Goal: Book appointment/travel/reservation

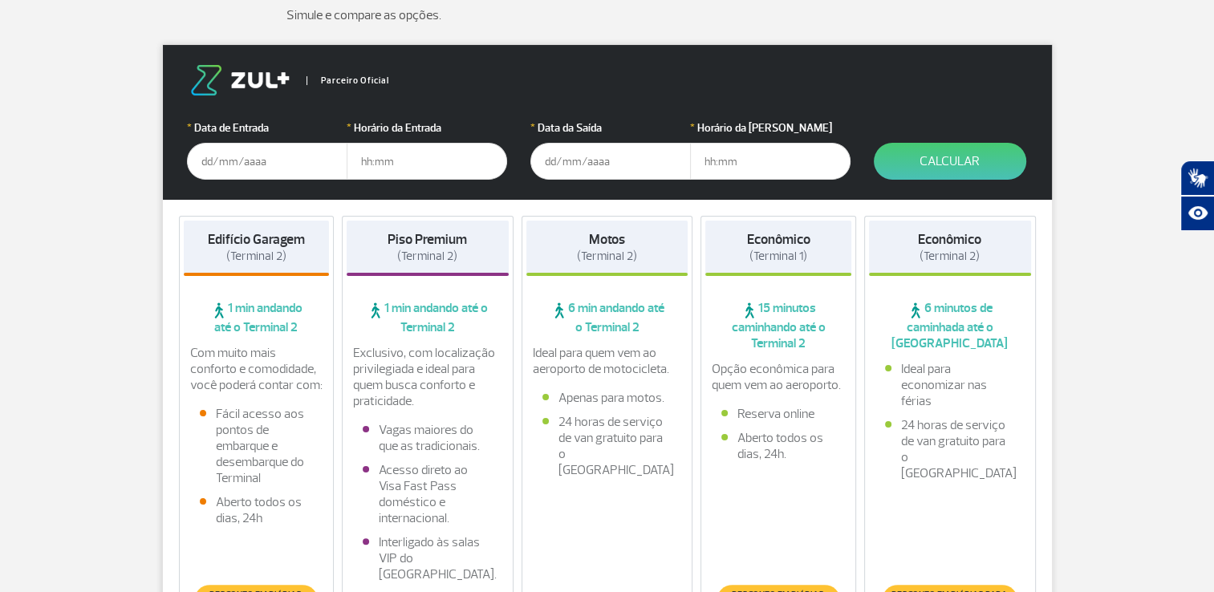
scroll to position [80, 0]
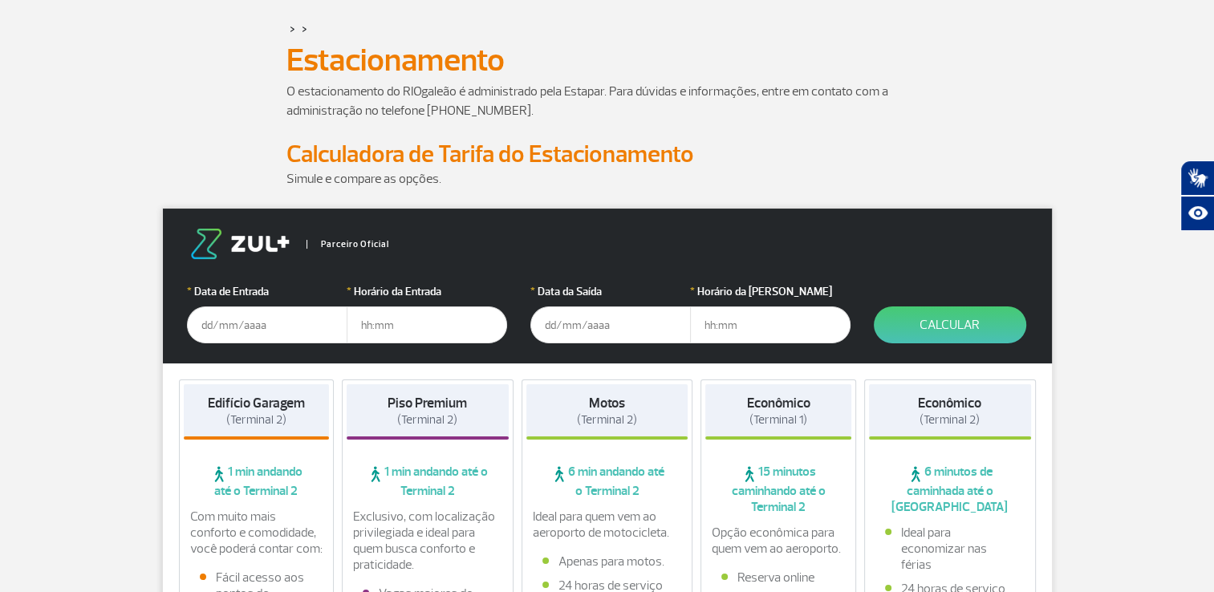
click at [192, 319] on input "text" at bounding box center [267, 325] width 161 height 37
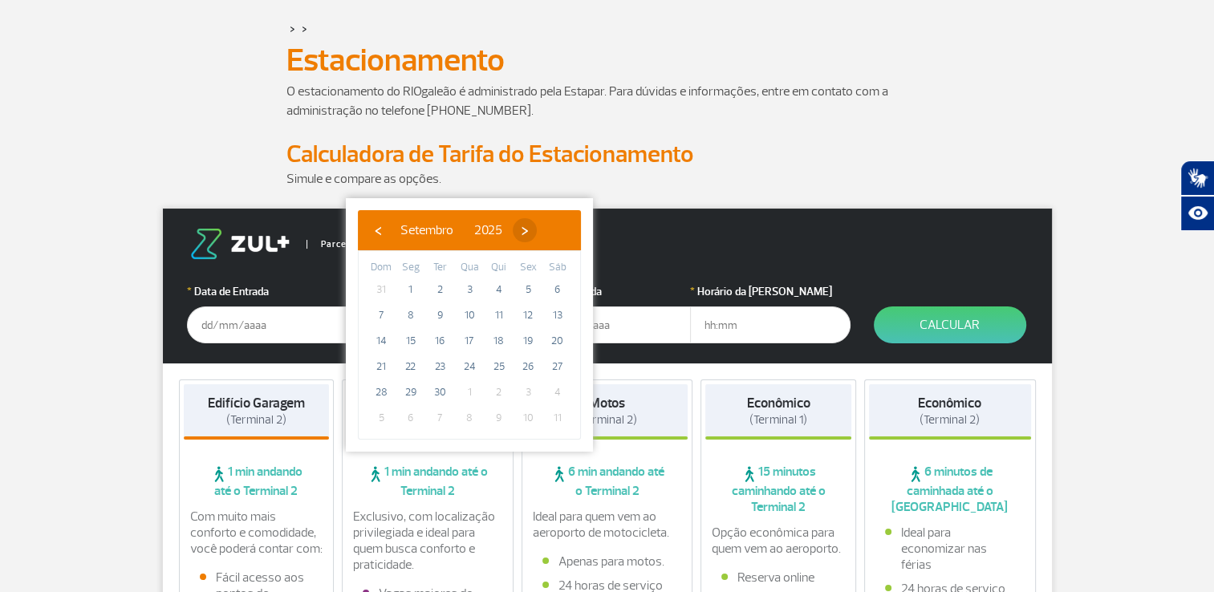
click at [537, 233] on span "›" at bounding box center [525, 230] width 24 height 24
click at [471, 287] on span "1" at bounding box center [470, 290] width 26 height 26
type input "[DATE]"
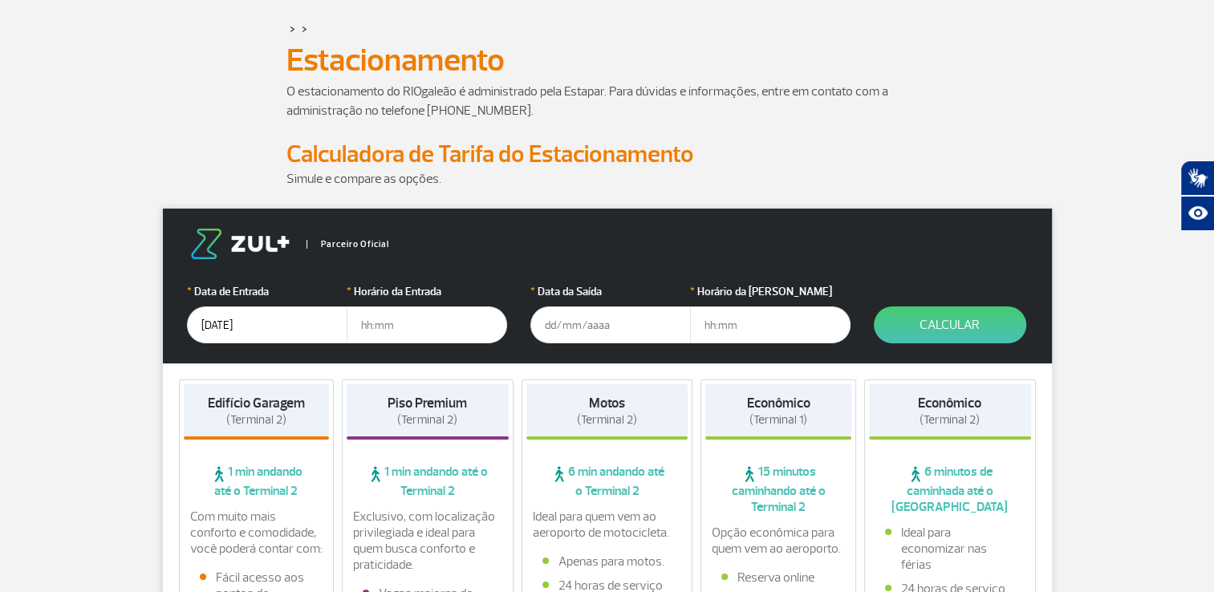
click at [398, 323] on input "text" at bounding box center [427, 325] width 161 height 37
type input "09:00"
click at [575, 316] on input "text" at bounding box center [610, 325] width 161 height 37
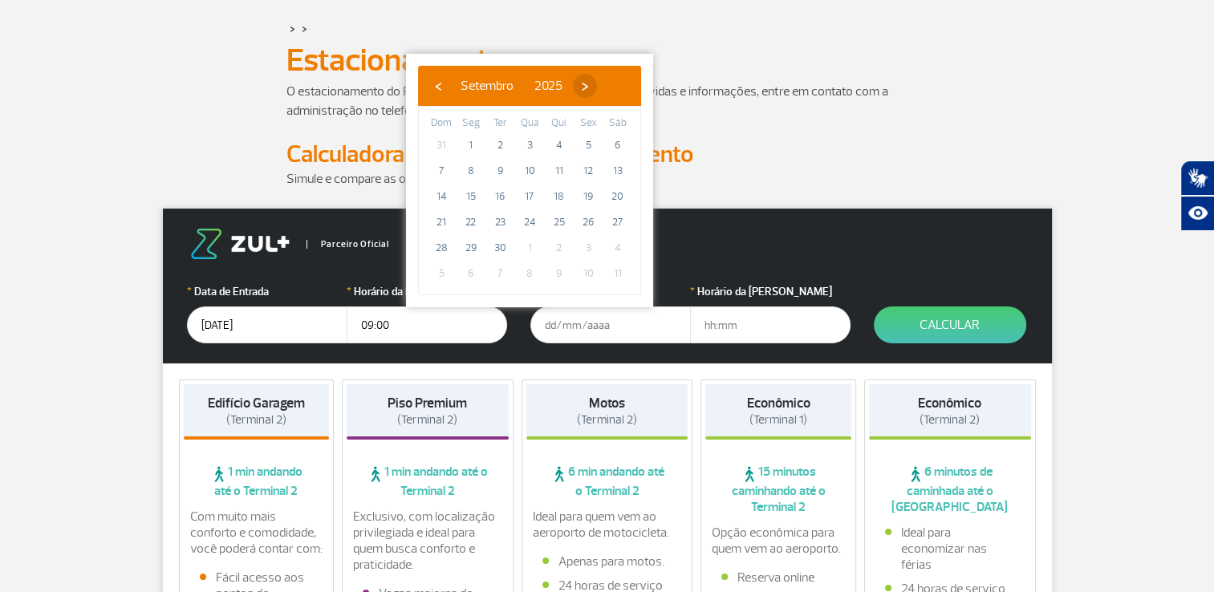
click at [597, 91] on span "›" at bounding box center [585, 86] width 24 height 24
click at [474, 175] on span "6" at bounding box center [471, 171] width 26 height 26
type input "[DATE]"
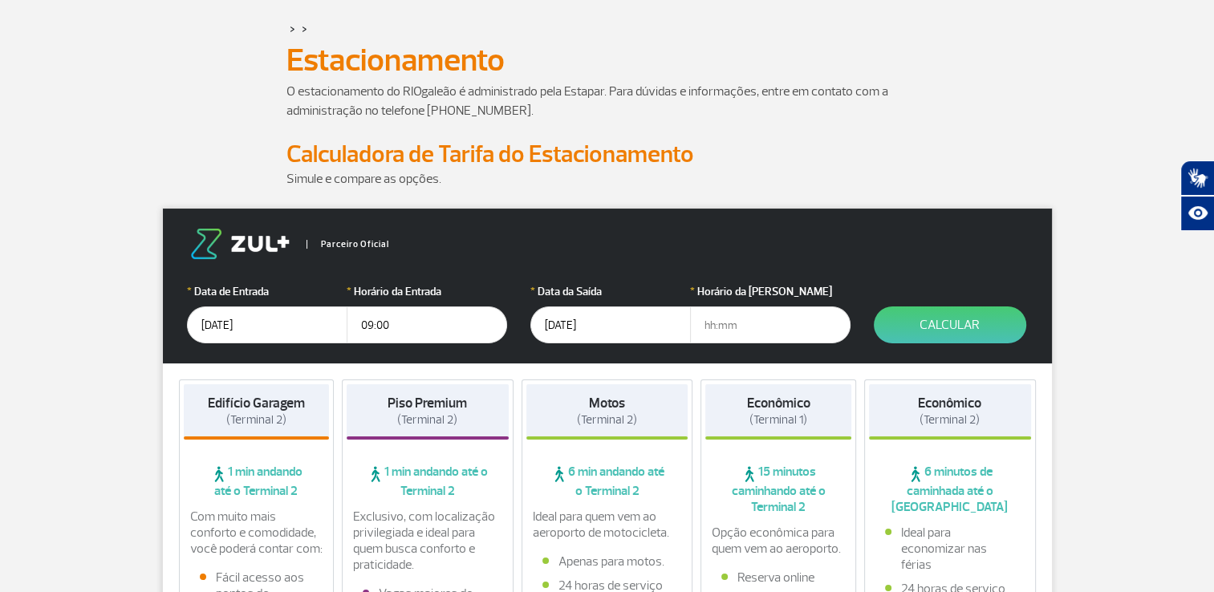
click at [755, 323] on input "text" at bounding box center [770, 325] width 161 height 37
type input "18:00"
click at [949, 316] on button "Calcular" at bounding box center [950, 325] width 152 height 37
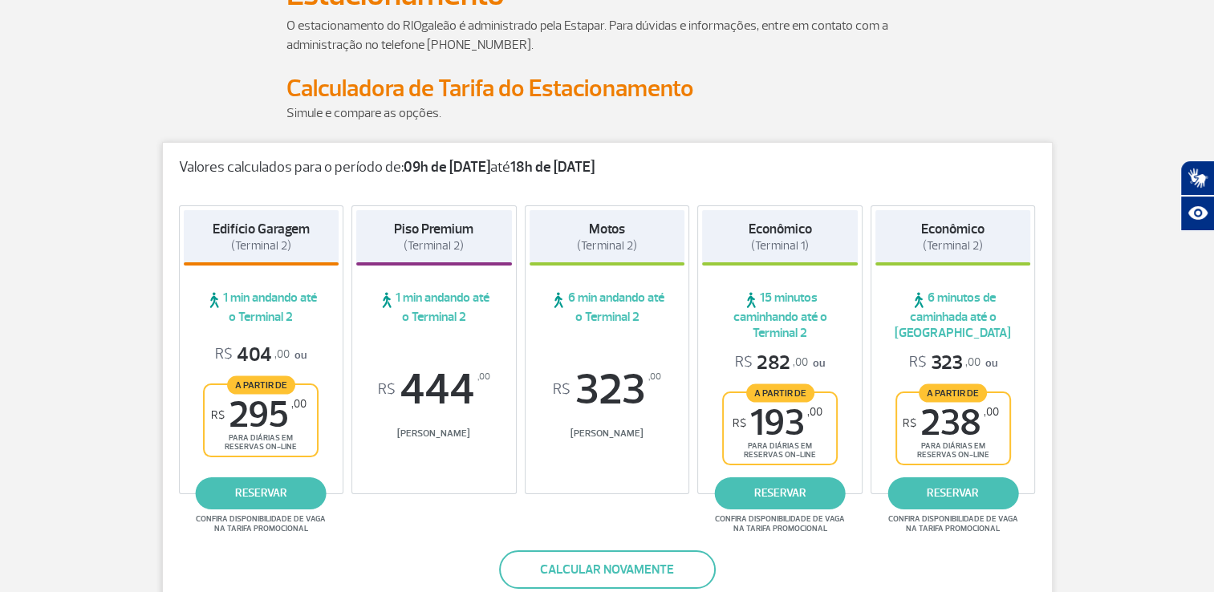
scroll to position [241, 0]
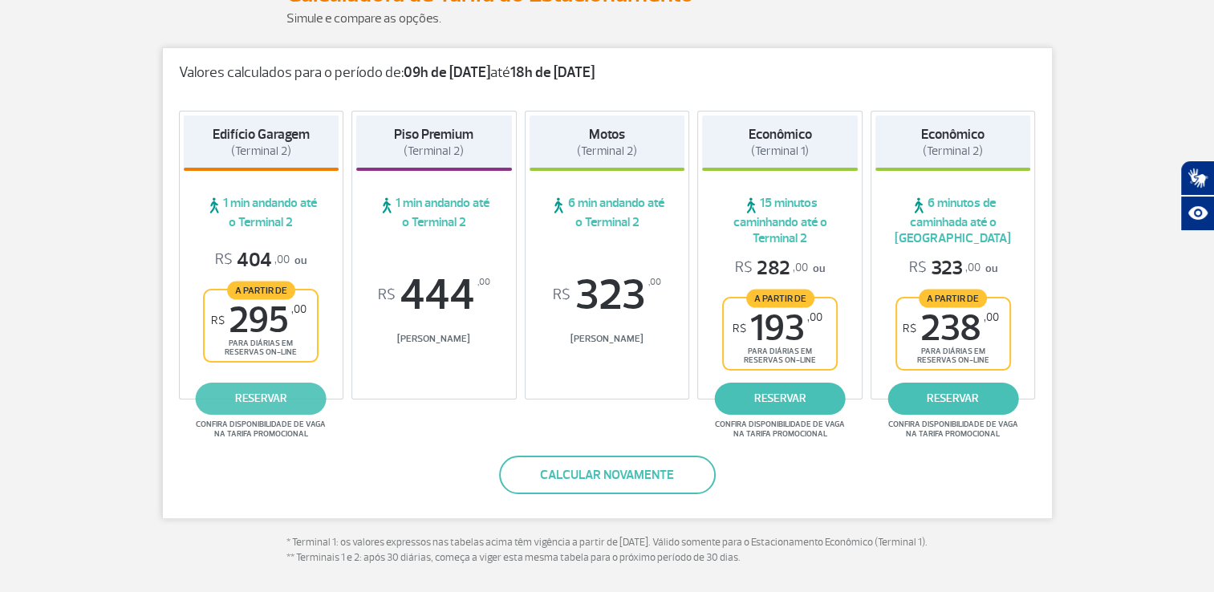
click at [270, 401] on link "reservar" at bounding box center [261, 399] width 131 height 32
